Goal: Information Seeking & Learning: Learn about a topic

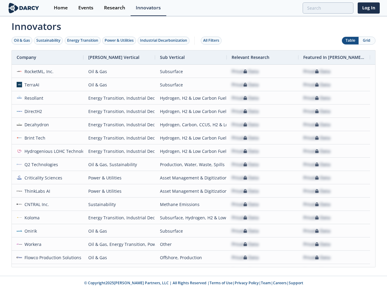
click at [22, 40] on div "Oil & Gas" at bounding box center [22, 40] width 16 height 5
click at [49, 40] on div "Sustainability" at bounding box center [48, 40] width 24 height 5
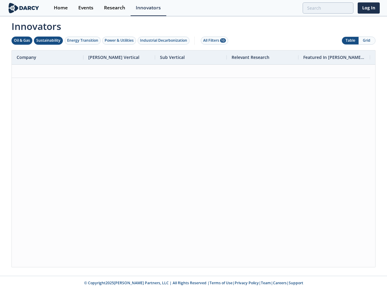
click at [83, 40] on div "Energy Transition" at bounding box center [82, 40] width 31 height 5
click at [120, 40] on div "Power & Utilities" at bounding box center [119, 40] width 29 height 5
click at [165, 40] on div "Industrial Decarbonization" at bounding box center [163, 40] width 47 height 5
